Goal: Information Seeking & Learning: Learn about a topic

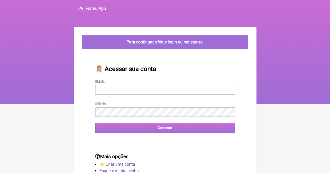
type input "apsilveira.72@gmail.com"
click at [167, 130] on input "Conectar" at bounding box center [165, 128] width 140 height 10
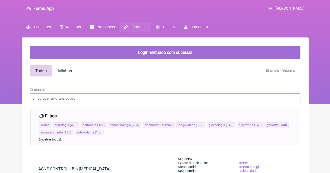
click at [330, 72] on html "FormulApp (ANA PAULA FERREIRA DA SILVEIRA) Sair Pacientes Receitas Protocolos F…" at bounding box center [165, 52] width 330 height 104
click at [42, 99] on input "Buscar" at bounding box center [165, 99] width 270 height 10
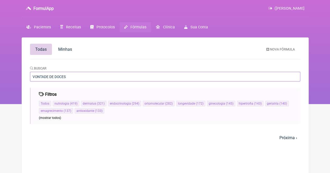
type input "VONTADE DE DOCES"
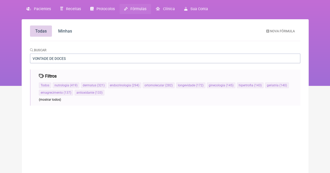
scroll to position [38, 0]
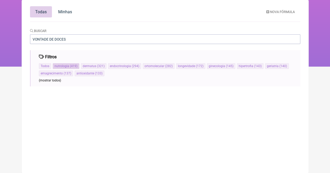
click at [60, 68] on span "nutrologia" at bounding box center [62, 66] width 15 height 4
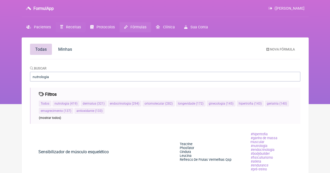
click at [68, 27] on span "Receitas" at bounding box center [73, 27] width 15 height 4
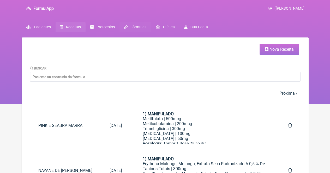
click at [140, 26] on span "Fórmulas" at bounding box center [138, 27] width 16 height 4
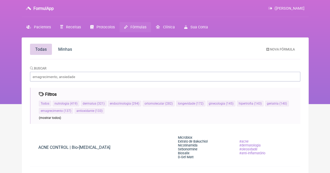
click at [144, 26] on span "Fórmulas" at bounding box center [138, 27] width 16 height 4
click at [70, 77] on input "Buscar" at bounding box center [165, 77] width 270 height 10
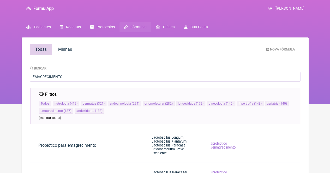
type input "EMAGRECIMENTO"
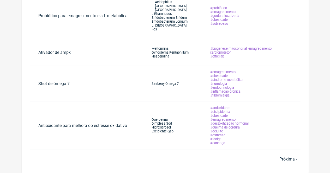
scroll to position [312, 0]
click at [299, 159] on span "Próxima ›" at bounding box center [288, 159] width 24 height 11
click at [291, 161] on link "Próxima ›" at bounding box center [288, 159] width 18 height 5
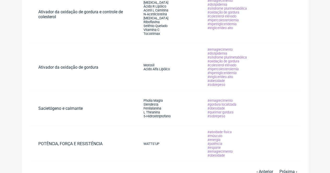
scroll to position [310, 0]
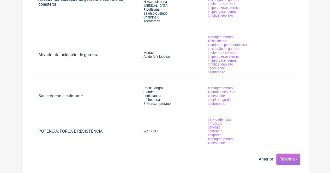
click at [290, 159] on link "Próxima ›" at bounding box center [288, 159] width 18 height 5
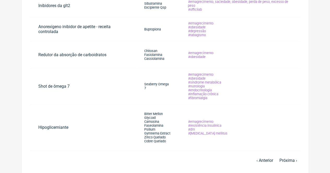
scroll to position [220, 0]
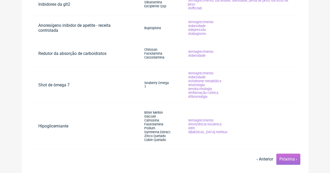
click at [282, 160] on link "Próxima ›" at bounding box center [288, 159] width 18 height 5
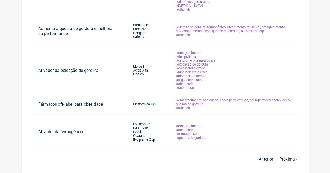
scroll to position [264, 0]
click at [286, 161] on link "Próxima ›" at bounding box center [288, 159] width 18 height 5
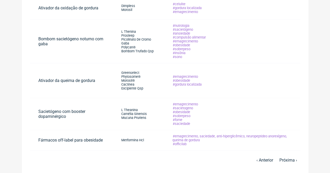
scroll to position [250, 0]
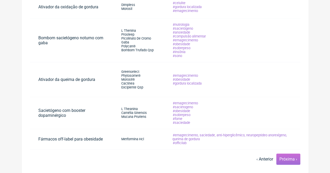
click at [289, 158] on link "Próxima ›" at bounding box center [288, 159] width 18 height 5
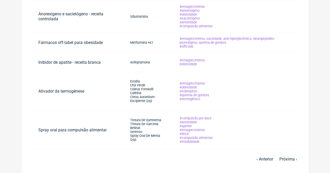
scroll to position [230, 0]
click at [93, 131] on link "Spray oral para compulsão alimentar" at bounding box center [72, 130] width 85 height 13
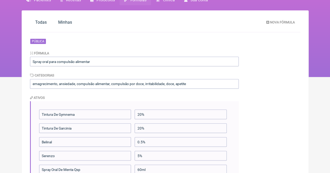
scroll to position [27, 0]
drag, startPoint x: 334, startPoint y: 0, endPoint x: 198, endPoint y: 13, distance: 136.5
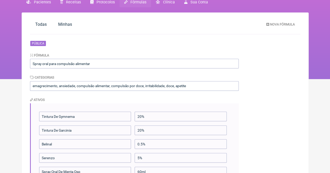
scroll to position [0, 0]
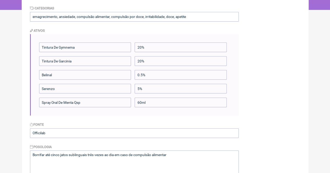
scroll to position [95, 0]
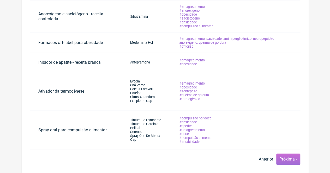
click at [288, 159] on link "Próxima ›" at bounding box center [288, 159] width 18 height 5
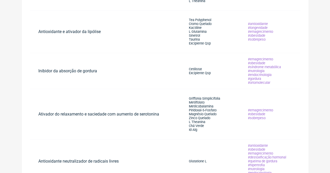
scroll to position [194, 0]
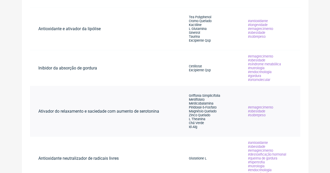
click at [175, 110] on td "Ativador do relaxamento e saciedade com aumento de serotonina" at bounding box center [105, 111] width 150 height 51
click at [177, 111] on td "Ativador do relaxamento e saciedade com aumento de serotonina" at bounding box center [105, 111] width 150 height 51
click at [215, 108] on span "Piridoxal-5-Fosfato" at bounding box center [203, 108] width 28 height 4
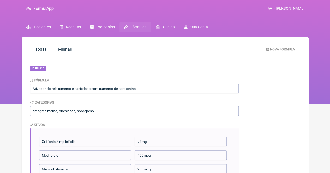
scroll to position [194, 0]
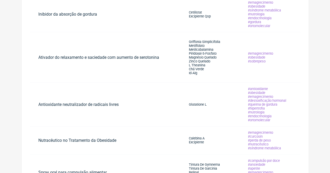
scroll to position [294, 0]
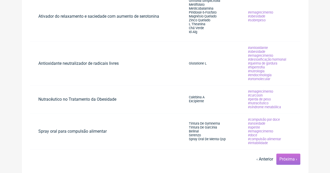
click at [289, 159] on link "Próxima ›" at bounding box center [288, 159] width 18 height 5
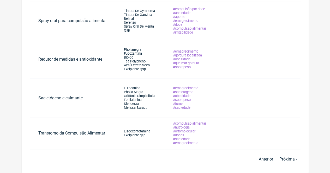
scroll to position [257, 0]
click at [292, 161] on link "Próxima ›" at bounding box center [288, 159] width 18 height 5
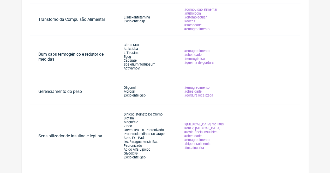
scroll to position [279, 0]
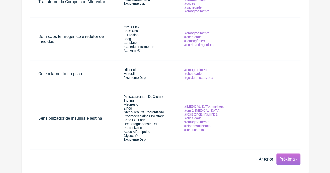
click at [285, 158] on link "Próxima ›" at bounding box center [288, 159] width 18 height 5
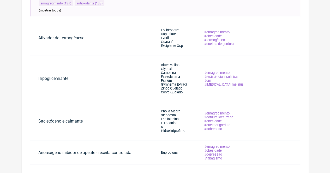
scroll to position [108, 0]
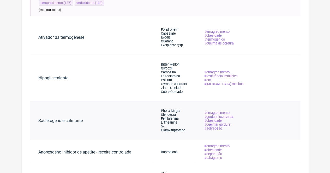
drag, startPoint x: 333, startPoint y: 45, endPoint x: 79, endPoint y: 131, distance: 268.5
click at [79, 131] on td "Sacietógeno e calmante" at bounding box center [91, 120] width 123 height 39
click at [79, 132] on td "Sacietógeno e calmante" at bounding box center [91, 120] width 123 height 39
click at [75, 125] on link "Sacietógeno e calmante" at bounding box center [60, 120] width 61 height 13
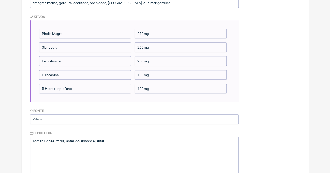
scroll to position [255, 0]
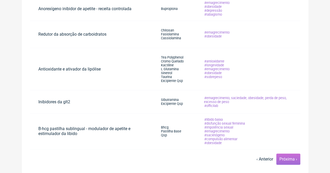
click at [291, 159] on link "Próxima ›" at bounding box center [288, 159] width 18 height 5
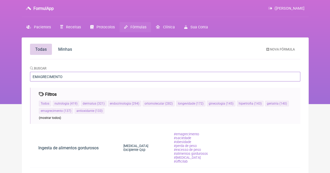
drag, startPoint x: 52, startPoint y: 75, endPoint x: 0, endPoint y: 79, distance: 51.8
click at [0, 79] on div "FormulApp (ANA PAULA FERREIRA DA SILVEIRA) Sair Pacientes Receitas Protocolos F…" at bounding box center [165, 52] width 330 height 104
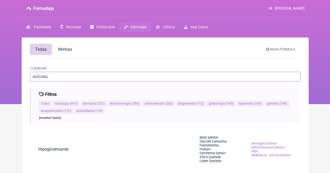
type input "GLYCOXIL"
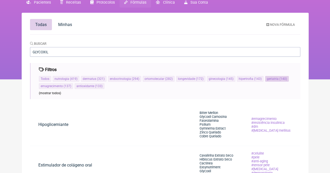
scroll to position [29, 0]
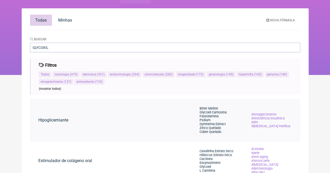
click at [216, 113] on span "Glycoxil Carnosina" at bounding box center [213, 113] width 27 height 4
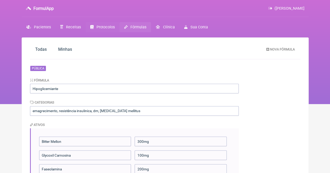
click at [98, 25] on span "Protocolos" at bounding box center [105, 27] width 18 height 4
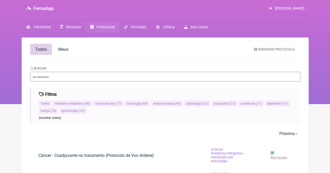
click at [53, 76] on input "Buscar" at bounding box center [165, 77] width 270 height 10
click at [42, 49] on span "Todos" at bounding box center [40, 49] width 11 height 5
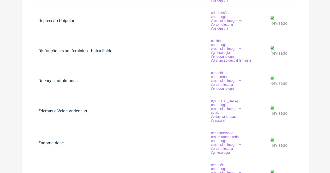
scroll to position [254, 0]
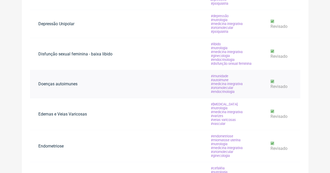
click at [50, 88] on link "Doenças autoimunes" at bounding box center [58, 83] width 56 height 13
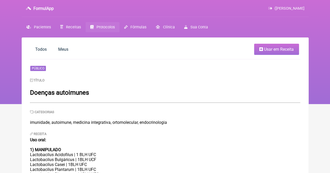
click at [105, 93] on h2 "Doenças autoimunes" at bounding box center [165, 92] width 270 height 7
click at [132, 86] on div "Título Doenças autoimunes" at bounding box center [165, 87] width 270 height 19
click at [40, 50] on span "Todos" at bounding box center [40, 49] width 11 height 5
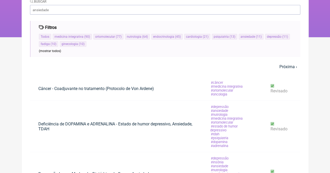
scroll to position [76, 0]
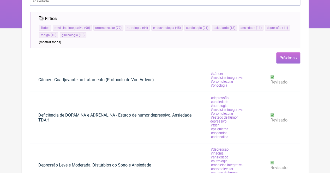
click at [290, 57] on link "Próxima ›" at bounding box center [288, 58] width 18 height 5
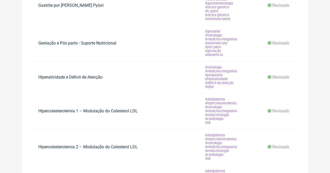
scroll to position [229, 0]
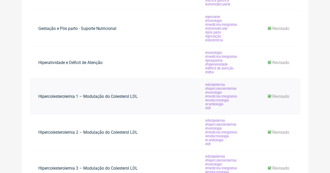
click at [72, 103] on link "Hipercolesterolemia 1 – Modulação do Colesterol LDL" at bounding box center [88, 96] width 116 height 13
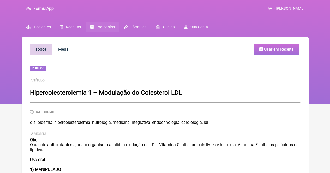
click at [41, 50] on span "Todos" at bounding box center [40, 49] width 11 height 5
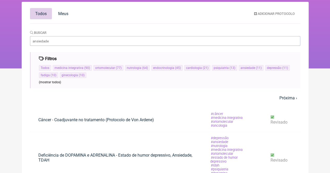
scroll to position [34, 0]
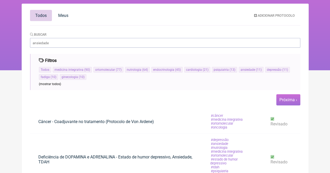
click at [293, 100] on link "Próxima ›" at bounding box center [288, 100] width 18 height 5
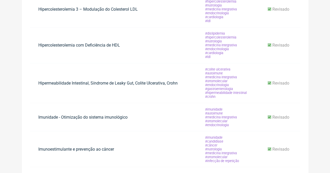
scroll to position [401, 0]
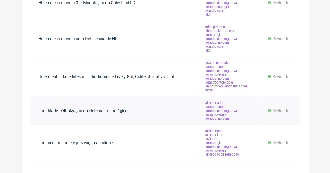
click at [124, 113] on link "Imunidade - Otimização do sistema imunológico" at bounding box center [83, 110] width 106 height 13
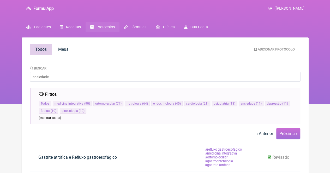
click at [287, 134] on link "Próxima ›" at bounding box center [288, 133] width 18 height 5
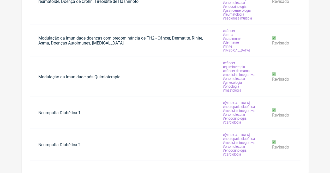
scroll to position [445, 0]
click at [80, 40] on link "Modulação da Imunidade doenças com predominância de TH2 - Câncer, Dermatite, Ri…" at bounding box center [122, 41] width 184 height 18
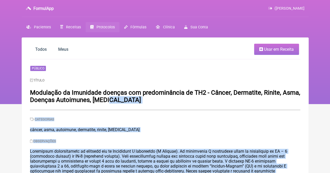
drag, startPoint x: 333, startPoint y: 21, endPoint x: 142, endPoint y: 100, distance: 206.5
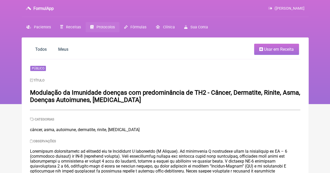
click at [201, 71] on div "Público" at bounding box center [165, 69] width 270 height 6
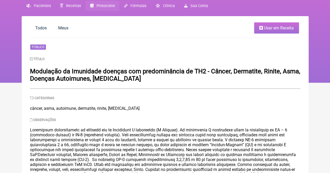
scroll to position [21, 0]
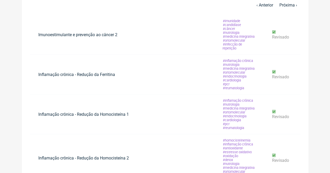
scroll to position [17, 0]
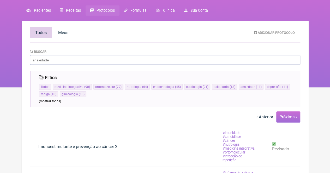
click at [291, 115] on link "Próxima ›" at bounding box center [288, 117] width 18 height 5
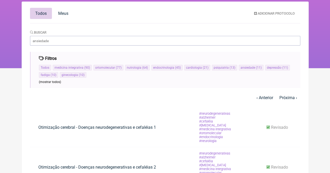
scroll to position [41, 0]
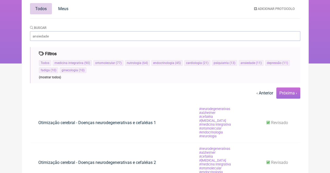
click at [291, 93] on link "Próxima ›" at bounding box center [288, 93] width 18 height 5
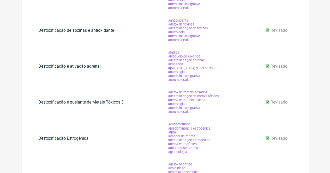
scroll to position [367, 0]
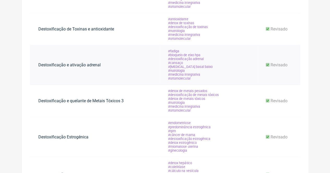
click at [67, 78] on td "Destoxificação e ativação adrenal" at bounding box center [95, 65] width 130 height 40
click at [120, 70] on td "Destoxificação e ativação adrenal" at bounding box center [95, 65] width 130 height 40
click at [86, 70] on link "Destoxificação e ativação adrenal" at bounding box center [69, 64] width 79 height 13
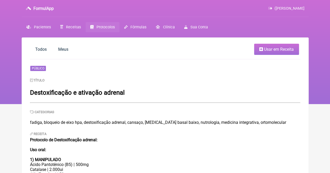
scroll to position [176, 0]
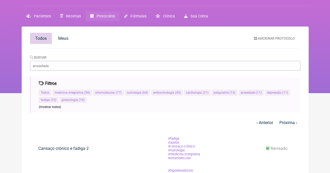
scroll to position [13, 0]
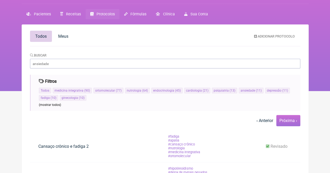
click at [288, 119] on link "Próxima ›" at bounding box center [288, 120] width 18 height 5
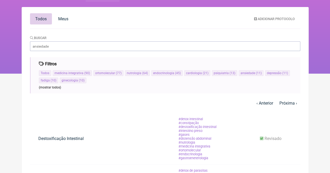
scroll to position [29, 0]
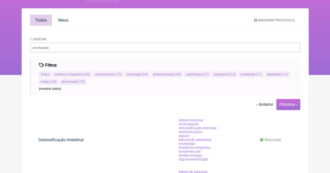
click at [289, 103] on link "Próxima ›" at bounding box center [288, 104] width 18 height 5
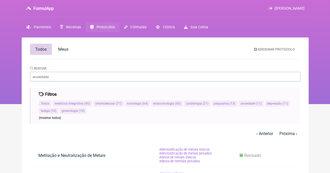
scroll to position [3, 0]
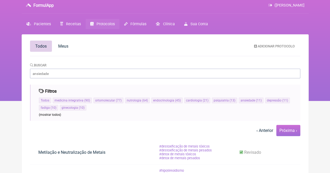
click at [297, 132] on span "Próxima ›" at bounding box center [288, 130] width 24 height 11
click at [288, 134] on span "Próxima ›" at bounding box center [288, 130] width 24 height 11
click at [289, 130] on link "Próxima ›" at bounding box center [288, 130] width 18 height 5
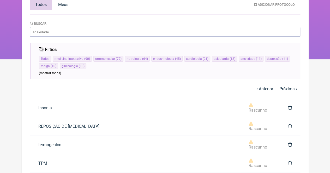
scroll to position [58, 0]
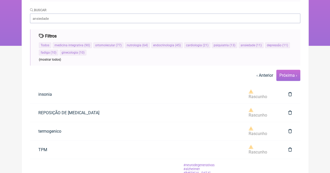
click at [290, 74] on link "Próxima ›" at bounding box center [288, 75] width 18 height 5
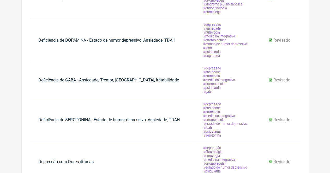
scroll to position [228, 0]
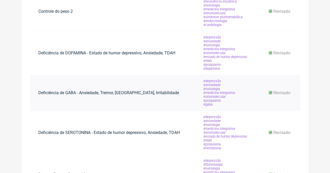
click at [73, 98] on link "Deficiência de GABA - Ansiedade, Tremor, [GEOGRAPHIC_DATA], Irritabilidade" at bounding box center [108, 92] width 157 height 13
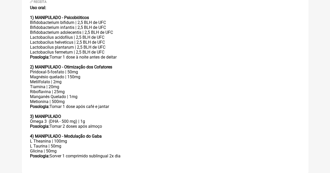
scroll to position [170, 0]
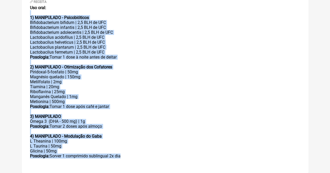
drag, startPoint x: 31, startPoint y: 15, endPoint x: 129, endPoint y: 160, distance: 175.4
click at [129, 159] on div "Receita Uso oral: 1) MANIPULADO - Psicobióticos Bifidobacterium bifidum | 2,5 B…" at bounding box center [165, 79] width 270 height 160
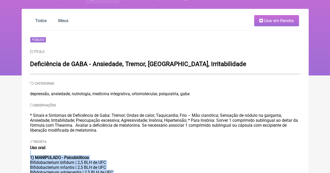
scroll to position [12, 0]
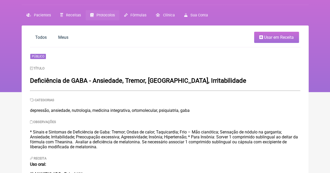
scroll to position [12, 0]
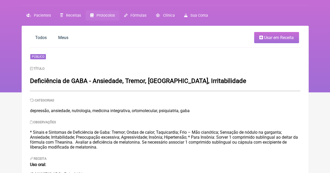
scroll to position [58, 0]
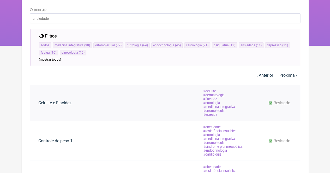
click at [89, 108] on td "Celulite e Flacidez" at bounding box center [112, 103] width 165 height 36
click at [57, 107] on link "Celulite e Flacidez" at bounding box center [55, 102] width 50 height 13
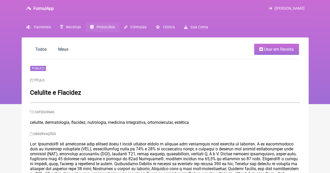
scroll to position [58, 0]
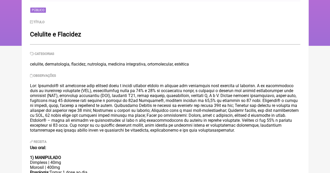
drag, startPoint x: 73, startPoint y: 0, endPoint x: 154, endPoint y: 162, distance: 181.0
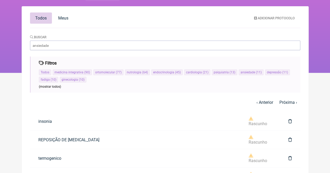
scroll to position [32, 0]
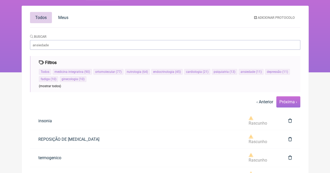
click at [286, 102] on link "Próxima ›" at bounding box center [288, 102] width 18 height 5
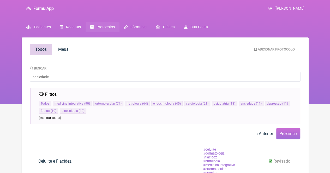
click at [287, 134] on link "Próxima ›" at bounding box center [288, 133] width 18 height 5
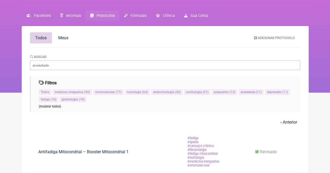
scroll to position [12, 0]
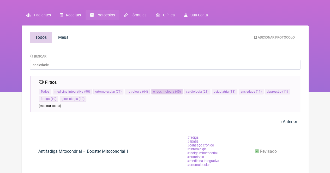
click at [164, 90] on ul "Todos medicina integrativa ( 90 ) ortomolecular ( 77 ) nutrologia ( 64 ) endocr…" at bounding box center [165, 95] width 253 height 15
click at [162, 93] on span "endocrinologia" at bounding box center [163, 92] width 21 height 4
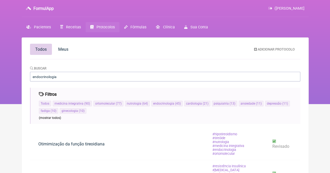
drag, startPoint x: 333, startPoint y: 13, endPoint x: 111, endPoint y: 53, distance: 226.5
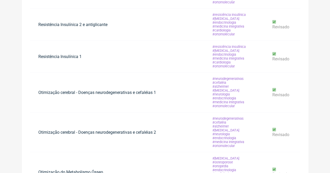
scroll to position [354, 0]
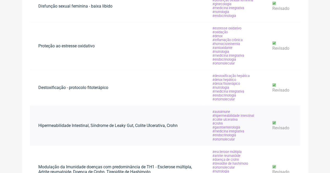
click at [108, 130] on link "Hipermeabilidade Intestinal, Síndrome de Leaky Gut, Colite Ulcerativa, Crohn" at bounding box center [108, 125] width 156 height 13
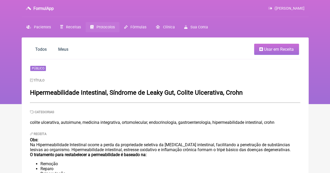
scroll to position [354, 0]
